Goal: Find specific page/section

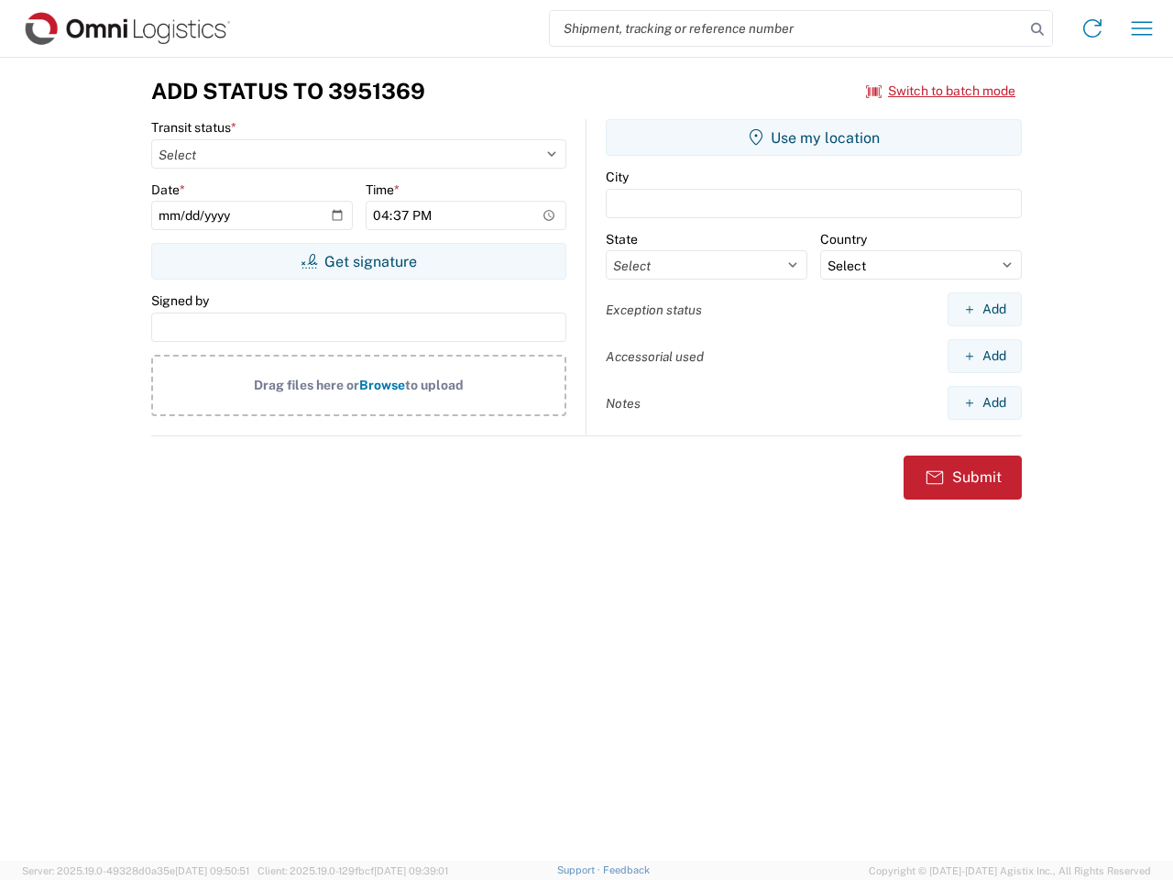
click at [787, 28] on input "search" at bounding box center [787, 28] width 475 height 35
click at [1038, 29] on icon at bounding box center [1038, 29] width 26 height 26
click at [1093, 28] on icon at bounding box center [1092, 28] width 29 height 29
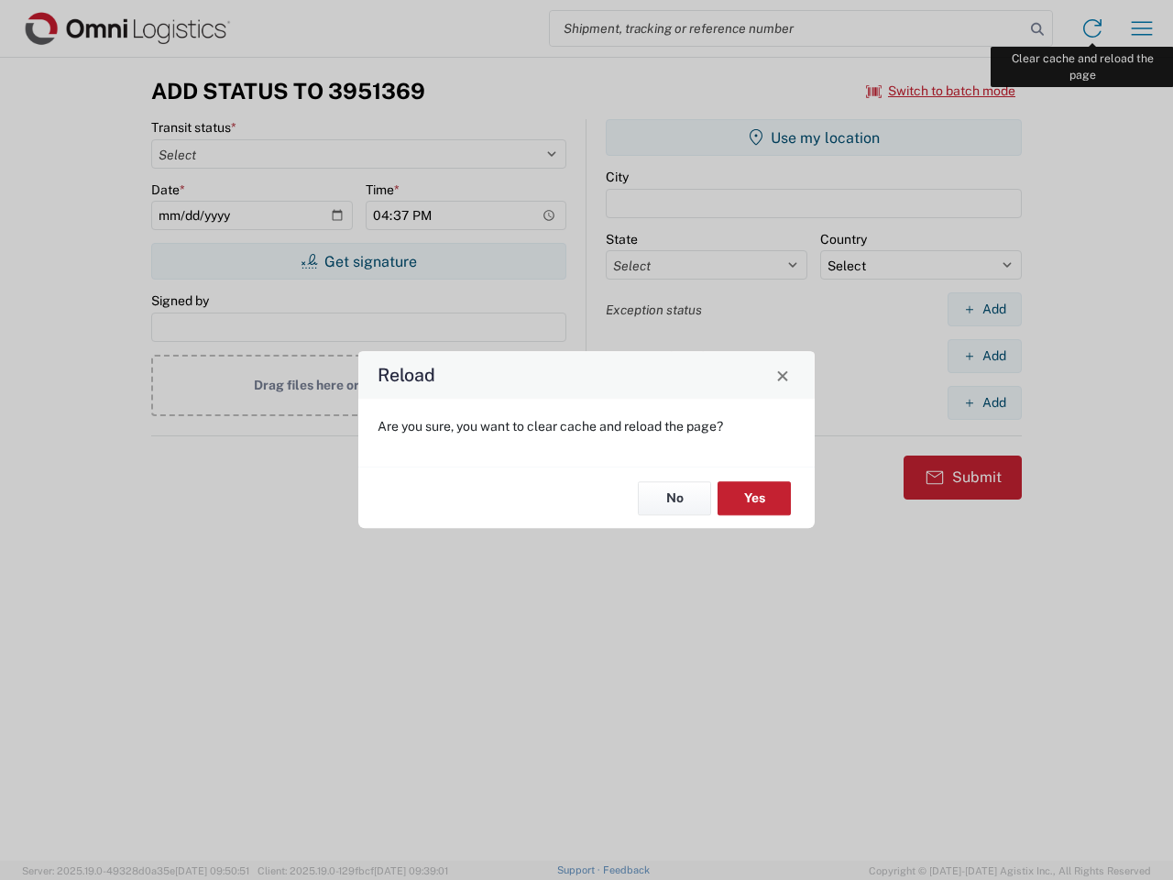
click at [1142, 28] on div "Reload Are you sure, you want to clear cache and reload the page? No Yes" at bounding box center [586, 440] width 1173 height 880
click at [941, 91] on div "Reload Are you sure, you want to clear cache and reload the page? No Yes" at bounding box center [586, 440] width 1173 height 880
click at [358, 261] on div "Reload Are you sure, you want to clear cache and reload the page? No Yes" at bounding box center [586, 440] width 1173 height 880
click at [814, 137] on div "Reload Are you sure, you want to clear cache and reload the page? No Yes" at bounding box center [586, 440] width 1173 height 880
click at [984, 309] on div "Reload Are you sure, you want to clear cache and reload the page? No Yes" at bounding box center [586, 440] width 1173 height 880
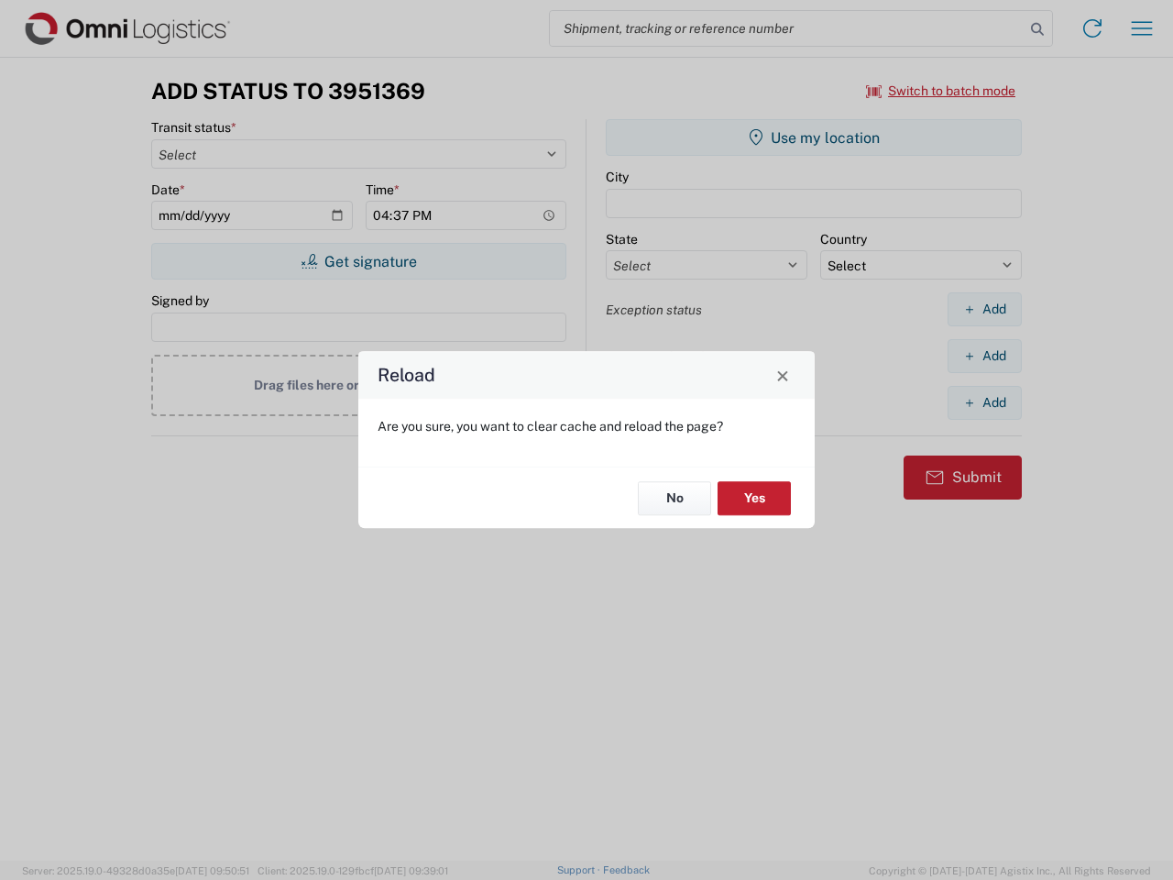
click at [984, 356] on div "Reload Are you sure, you want to clear cache and reload the page? No Yes" at bounding box center [586, 440] width 1173 height 880
click at [984, 402] on div "Reload Are you sure, you want to clear cache and reload the page? No Yes" at bounding box center [586, 440] width 1173 height 880
